Goal: Check status: Check status

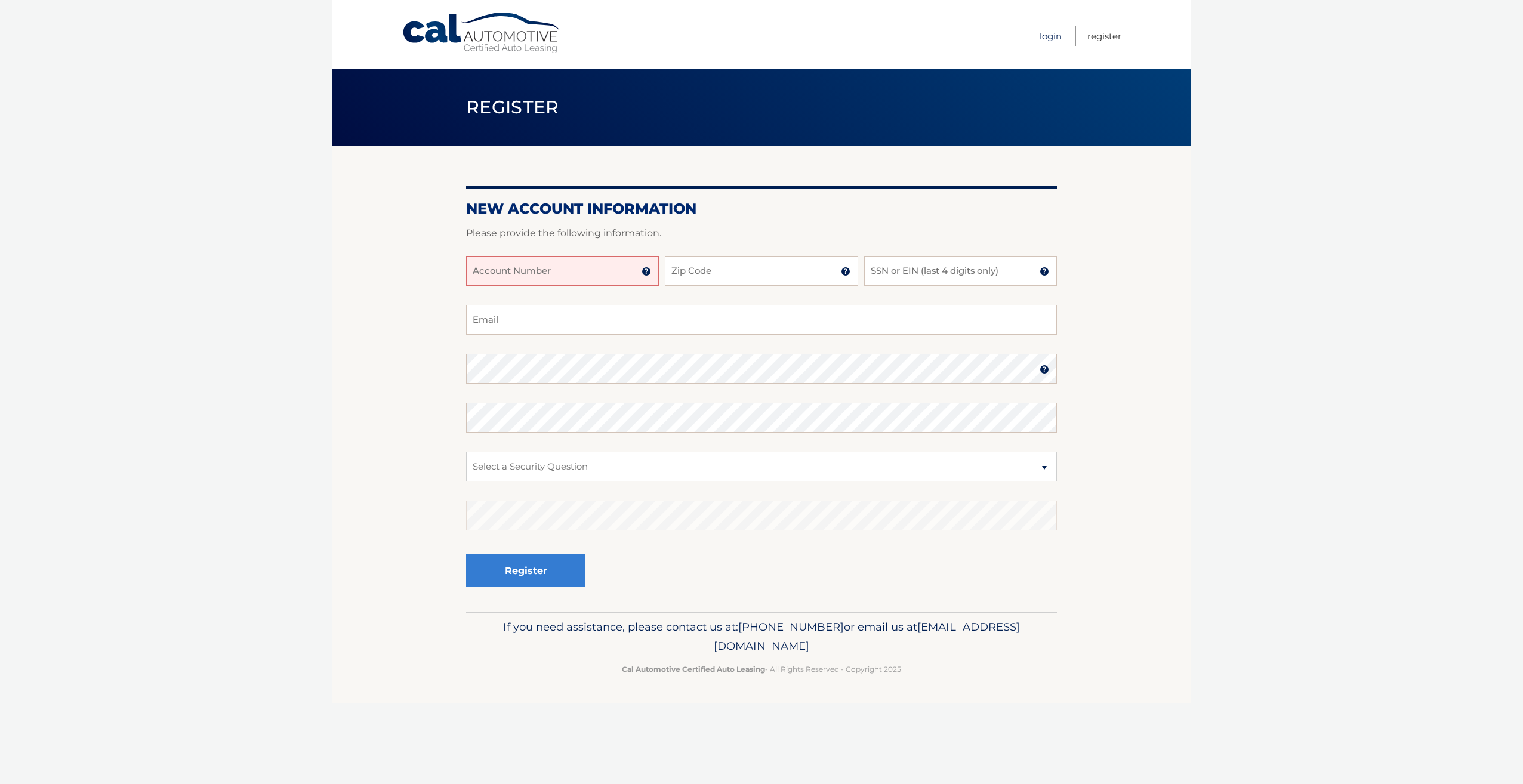
click at [1051, 34] on link "Login" at bounding box center [1051, 36] width 22 height 20
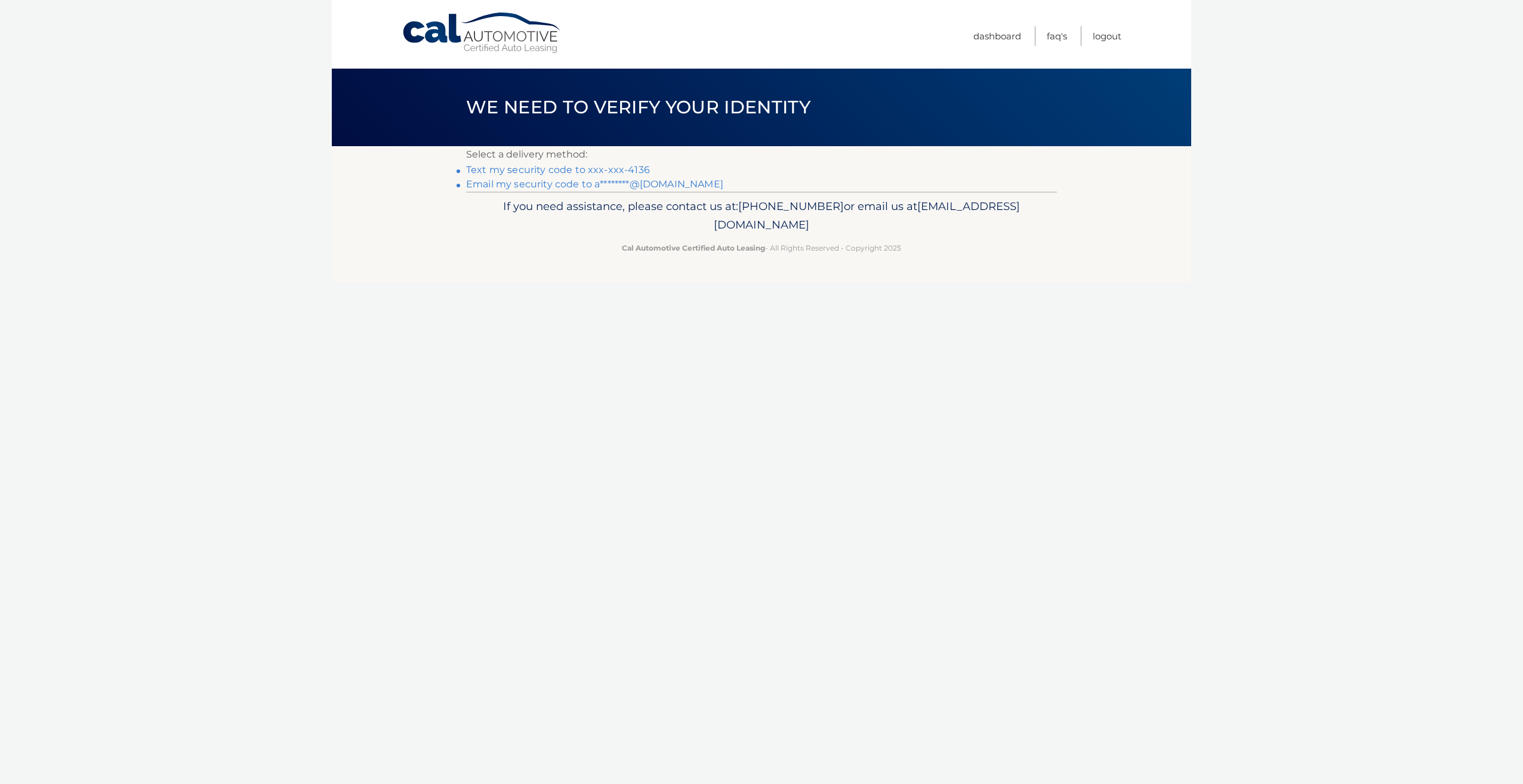
click at [559, 167] on link "Text my security code to xxx-xxx-4136" at bounding box center [558, 169] width 184 height 11
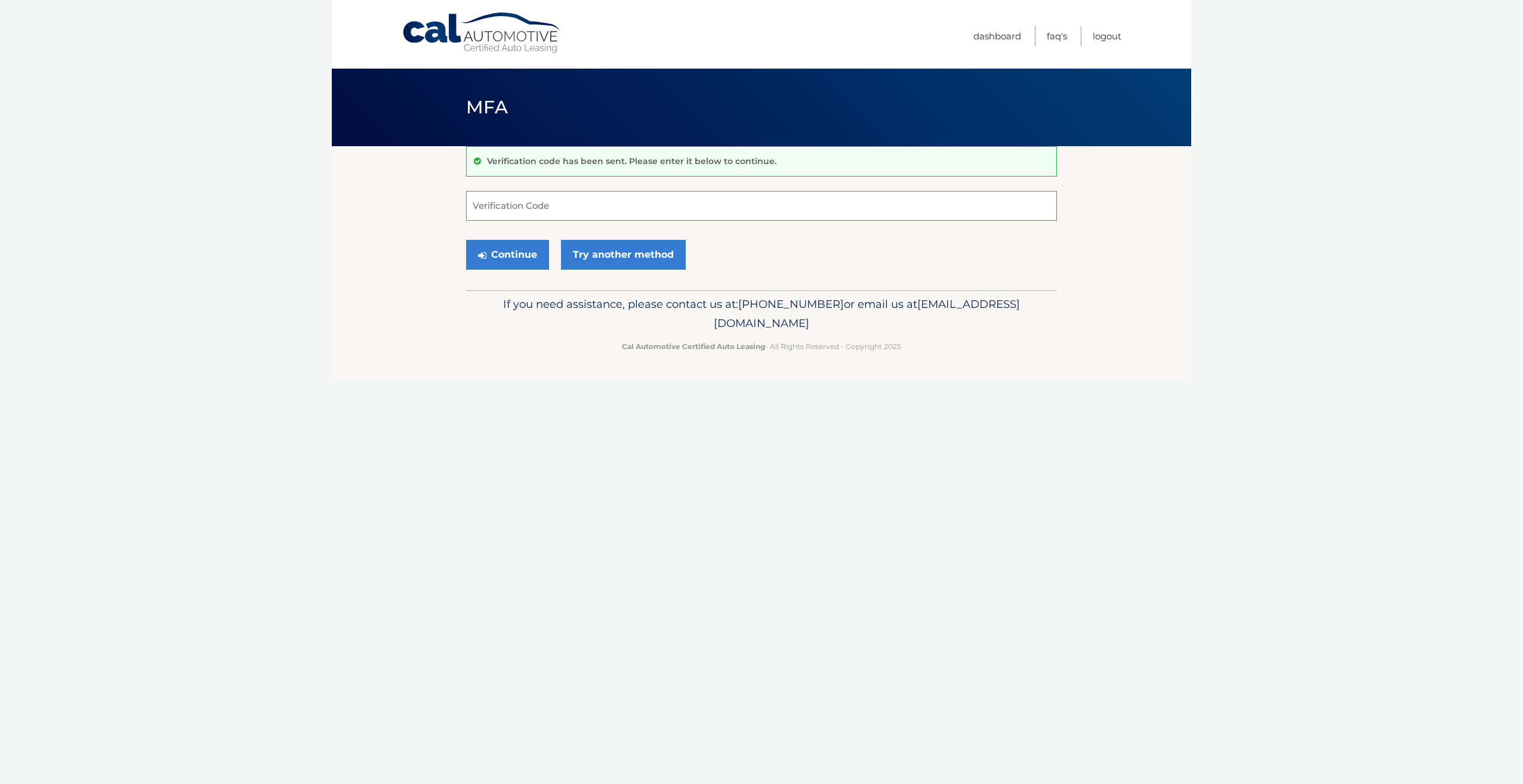
click at [583, 205] on input "Verification Code" at bounding box center [762, 206] width 591 height 30
type input "199673"
click at [522, 250] on button "Continue" at bounding box center [508, 255] width 83 height 30
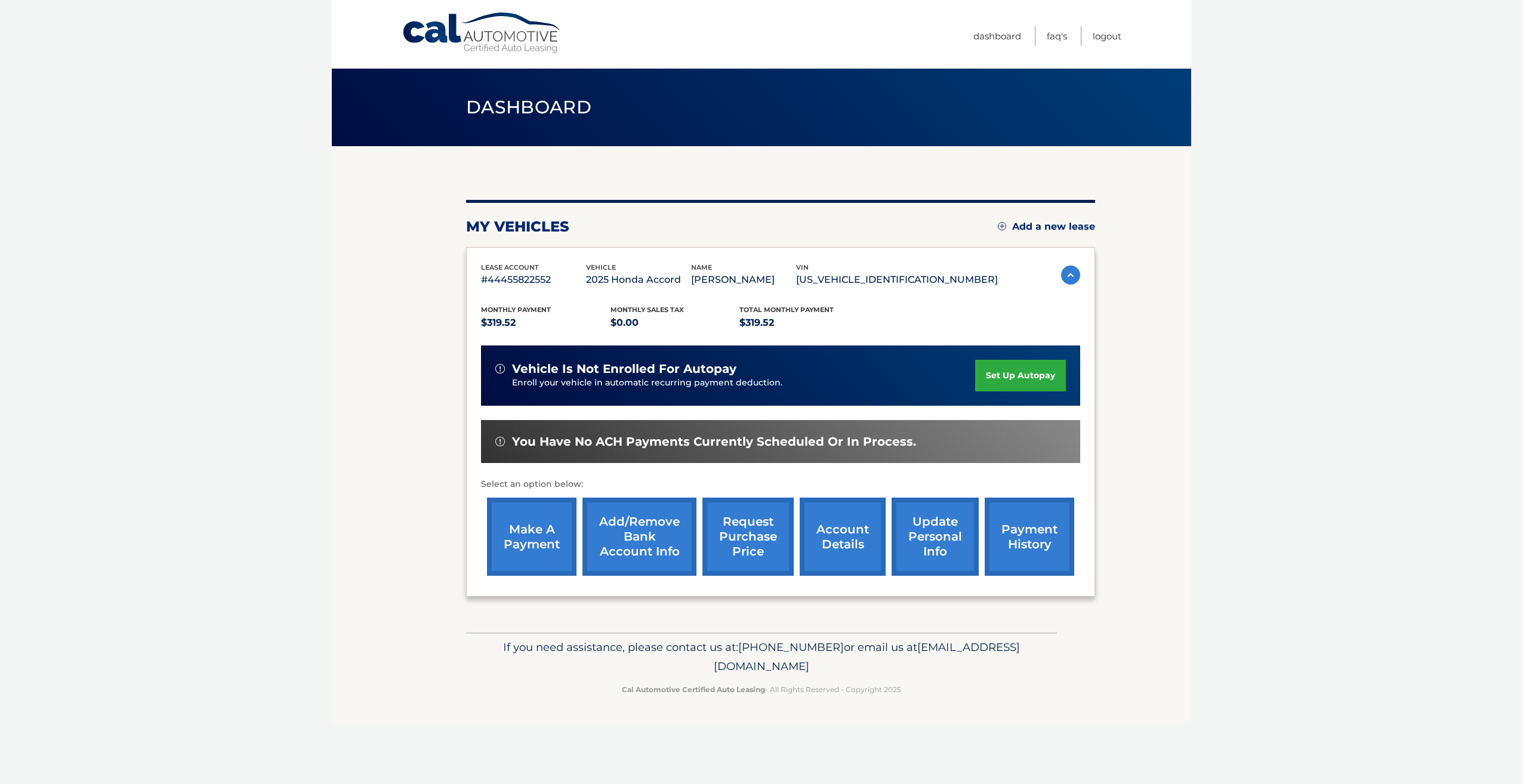
click at [1011, 525] on link "payment history" at bounding box center [1029, 536] width 90 height 78
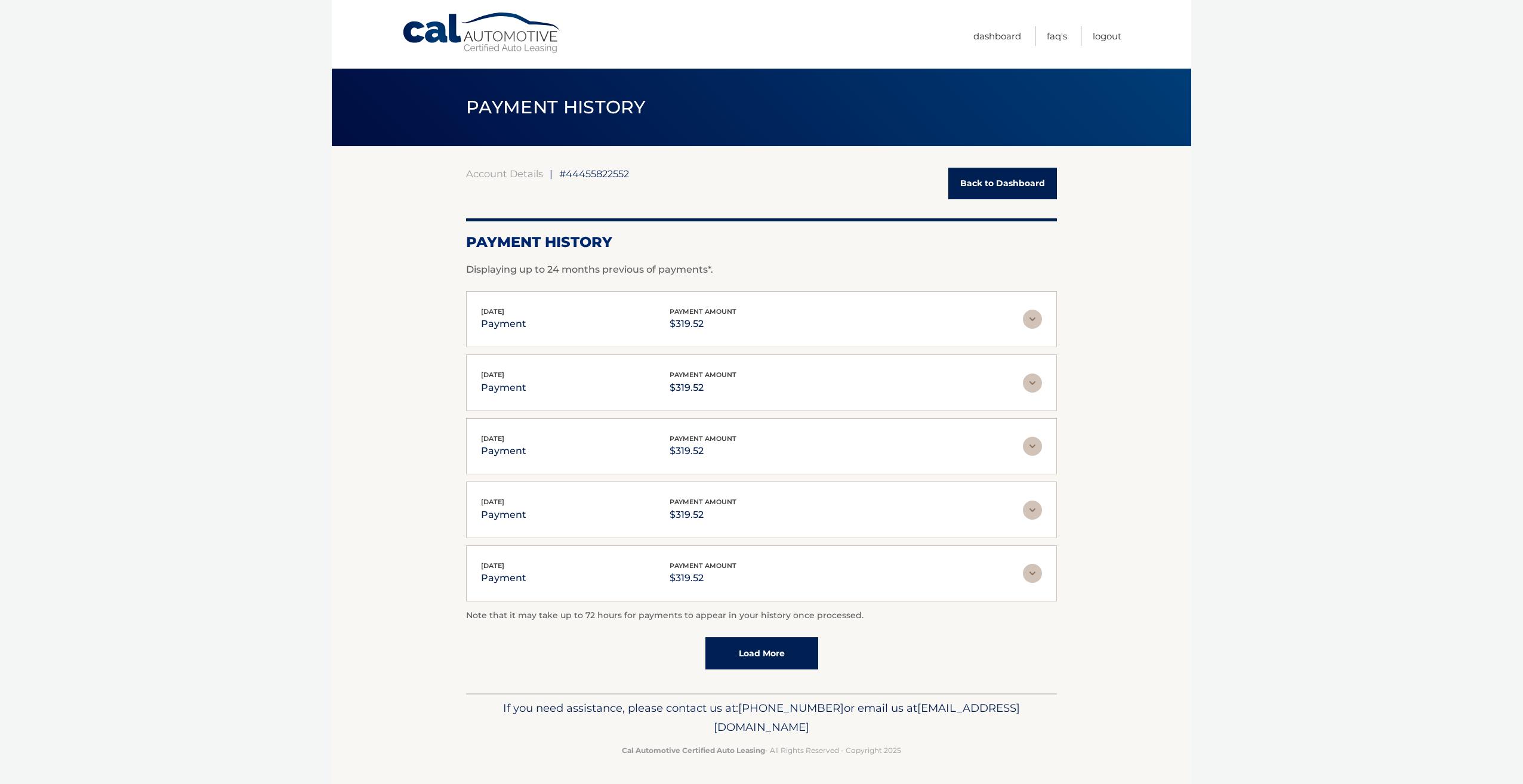
click at [802, 646] on link "Load More" at bounding box center [762, 653] width 113 height 32
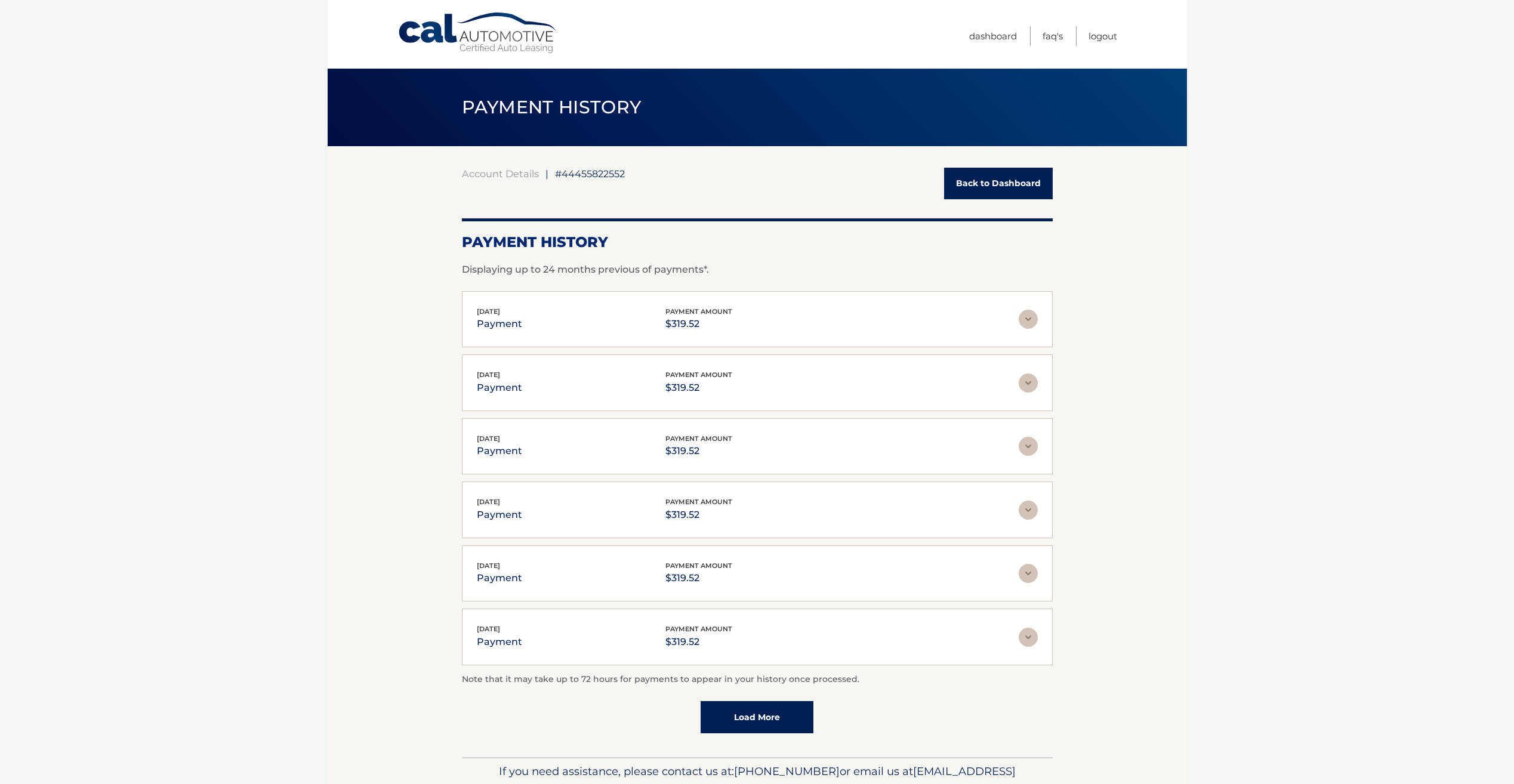
click at [780, 711] on link "Load More" at bounding box center [757, 717] width 113 height 32
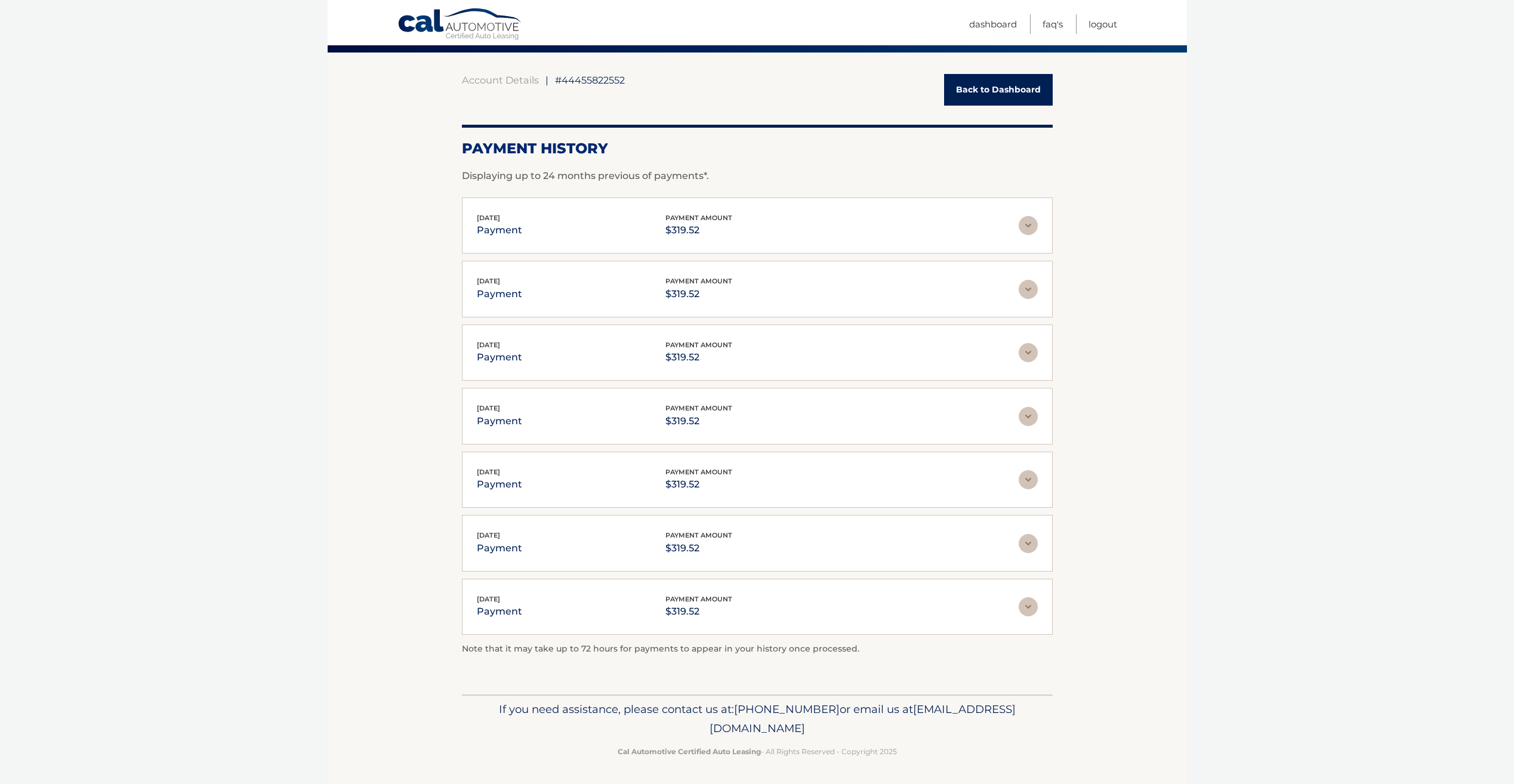
scroll to position [95, 0]
click at [1100, 23] on link "Logout" at bounding box center [1103, 24] width 29 height 20
